Goal: Task Accomplishment & Management: Manage account settings

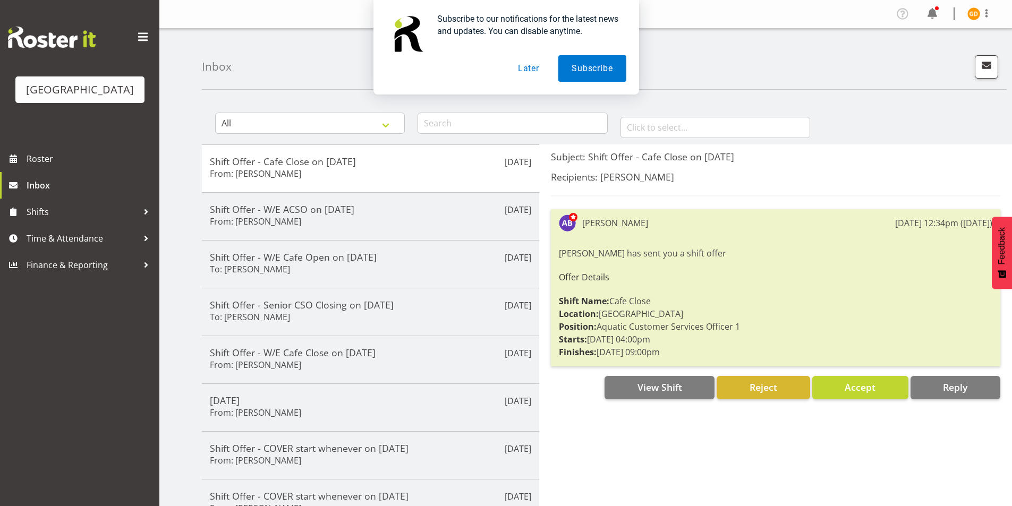
click at [543, 70] on button "Later" at bounding box center [529, 68] width 48 height 27
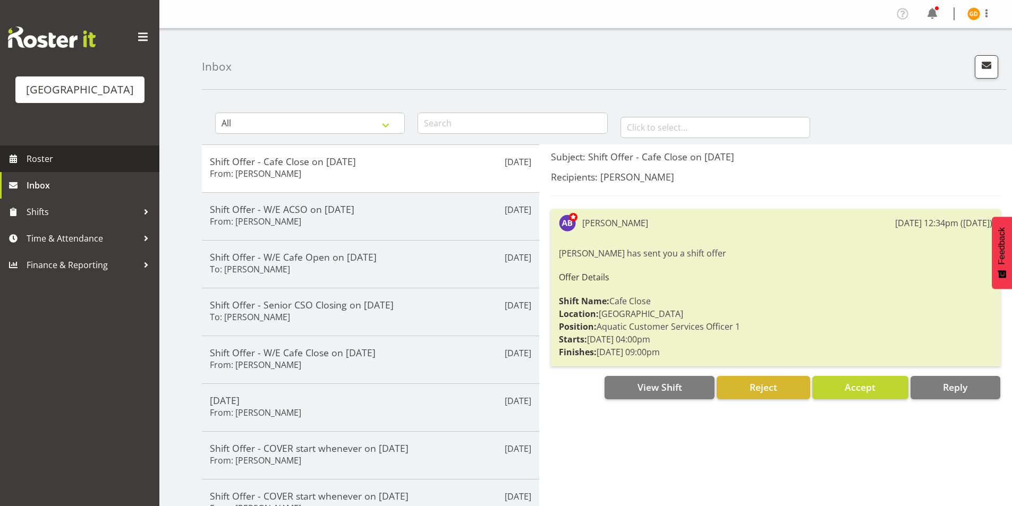
click at [50, 162] on span "Roster" at bounding box center [91, 159] width 128 height 16
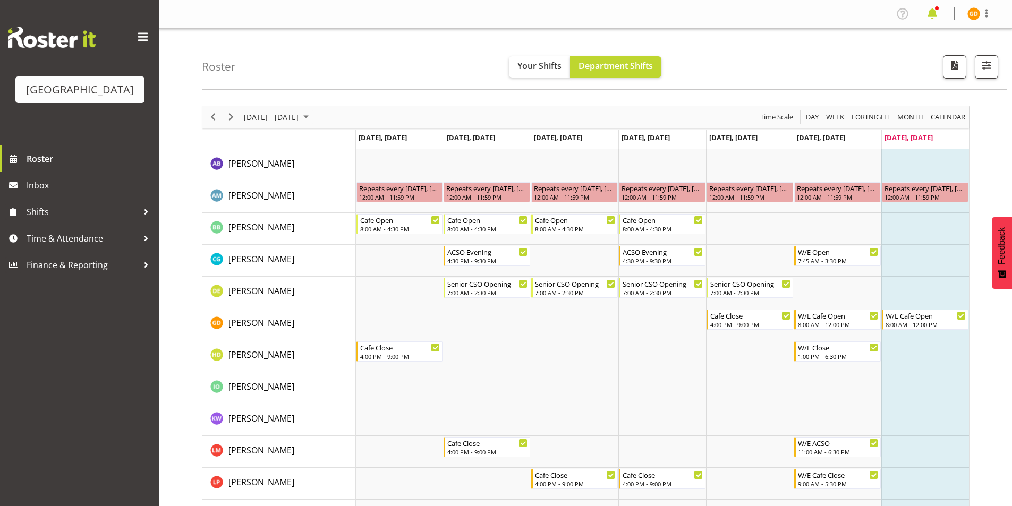
click at [934, 10] on span at bounding box center [932, 13] width 17 height 17
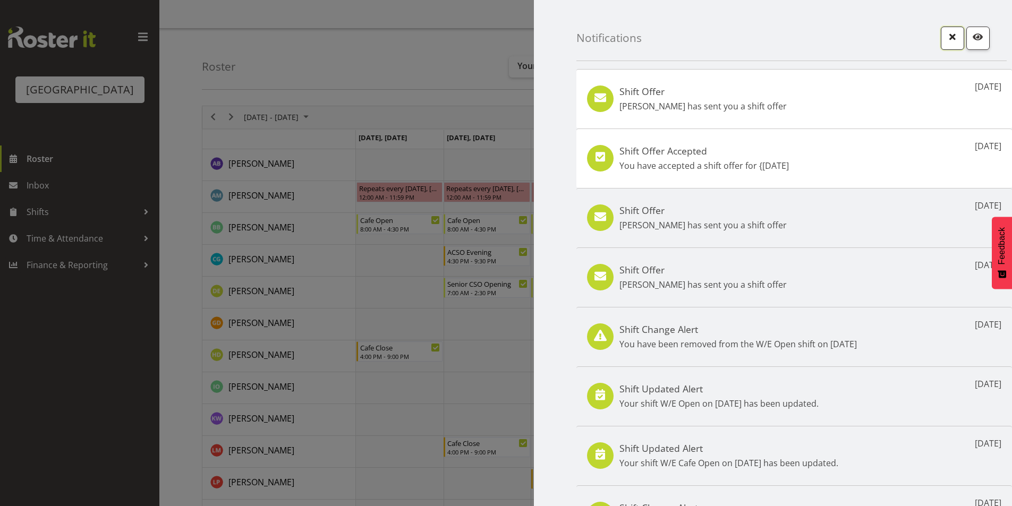
click at [951, 44] on button "button" at bounding box center [952, 38] width 23 height 23
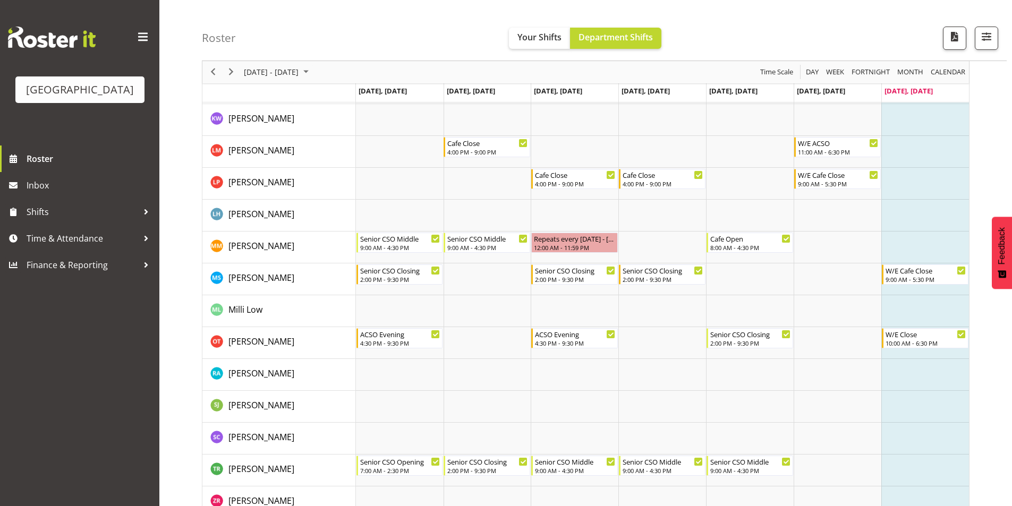
scroll to position [319, 0]
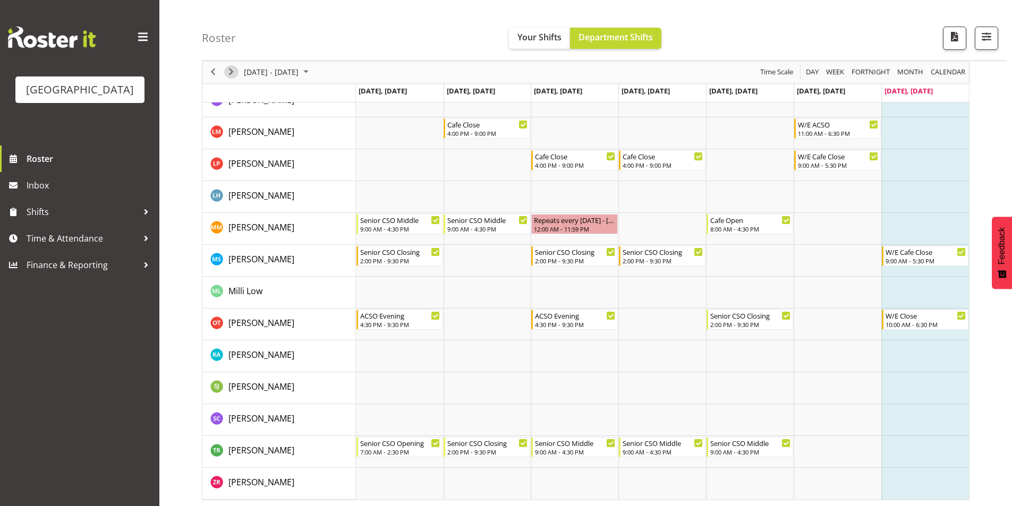
click at [235, 73] on span "Next" at bounding box center [231, 72] width 13 height 13
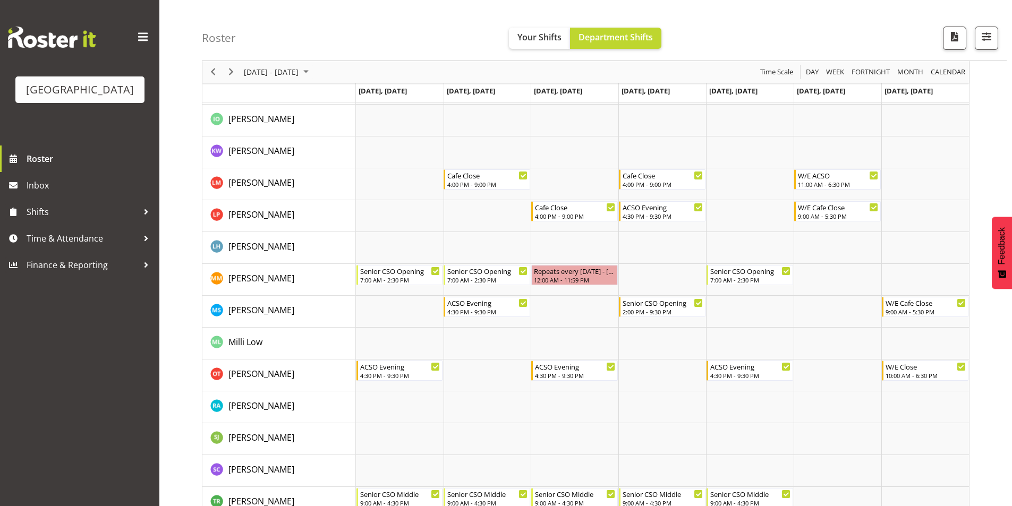
scroll to position [321, 0]
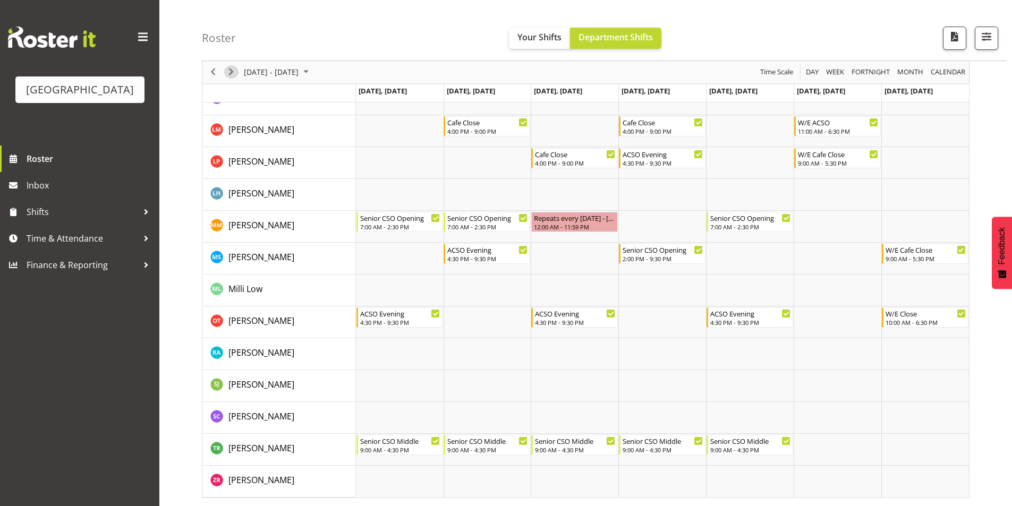
click at [232, 76] on span "Next" at bounding box center [231, 72] width 13 height 13
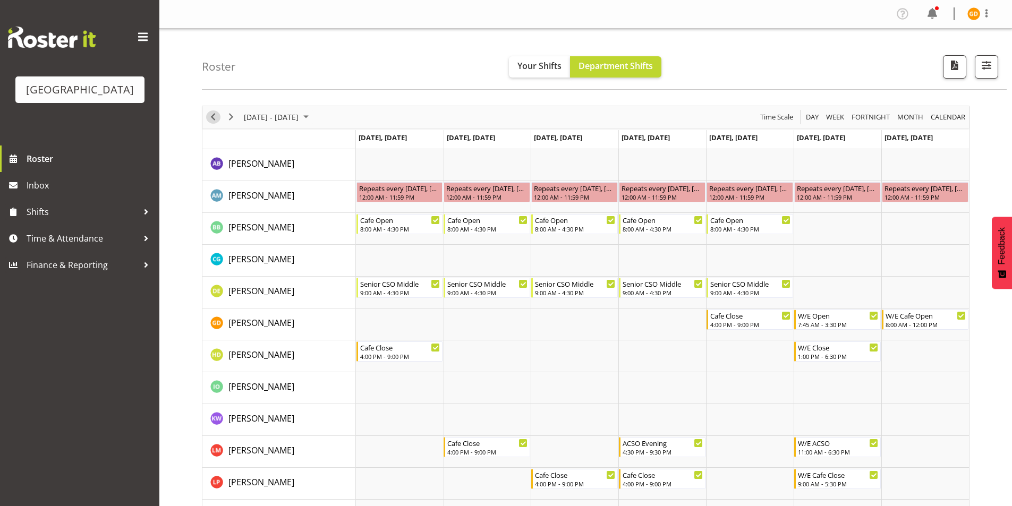
click at [218, 114] on span "Previous" at bounding box center [213, 117] width 13 height 13
click at [233, 114] on span "Next" at bounding box center [231, 117] width 13 height 13
click at [228, 125] on div "next period" at bounding box center [231, 117] width 18 height 22
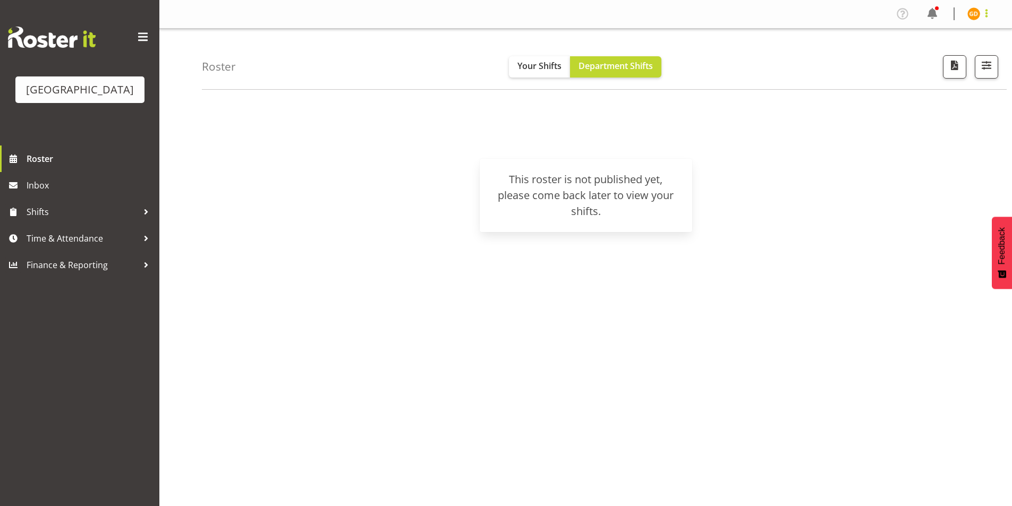
click at [986, 7] on span at bounding box center [987, 13] width 13 height 13
click at [925, 55] on link "Log Out" at bounding box center [942, 55] width 102 height 19
